Goal: Navigation & Orientation: Find specific page/section

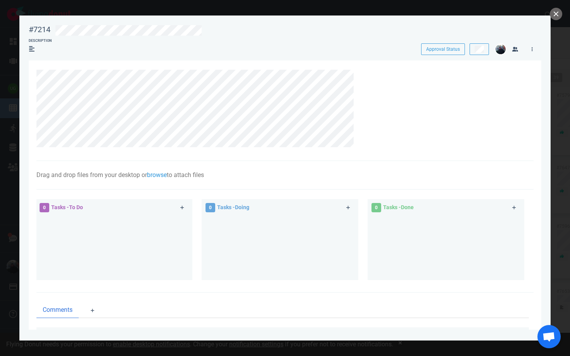
scroll to position [0, 458]
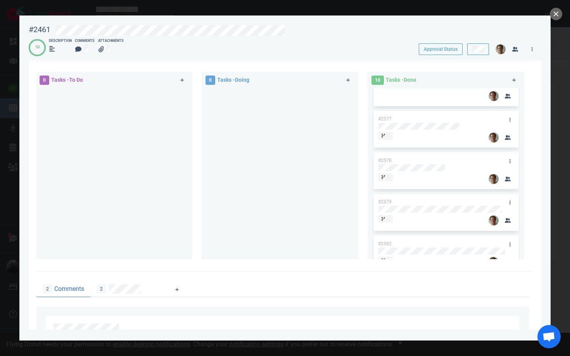
scroll to position [24, 0]
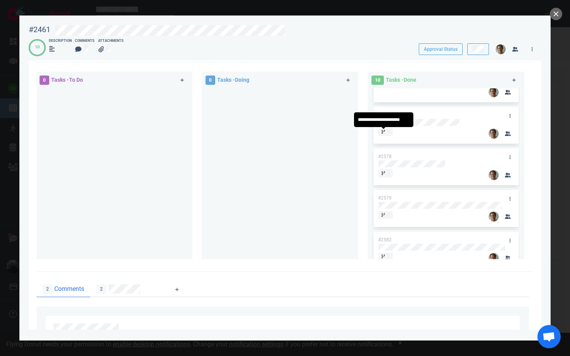
click at [383, 136] on div at bounding box center [386, 135] width 8 height 1
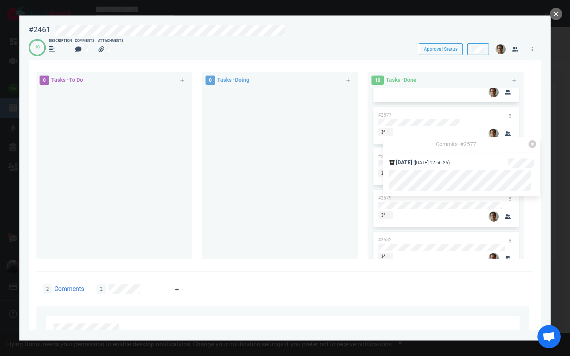
click at [370, 181] on div "#2581 #2577 #2578 #2579 #2582 #2594 #2580 #2595 #2610 #2611" at bounding box center [446, 149] width 157 height 171
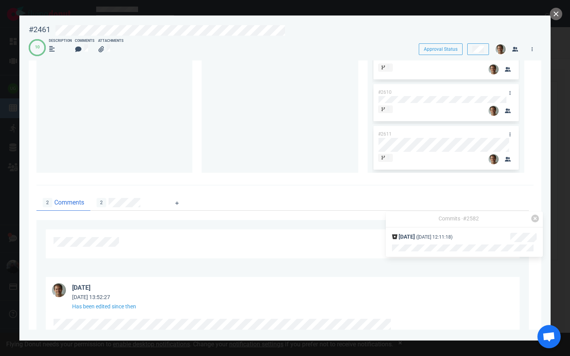
scroll to position [424, 0]
